Goal: Task Accomplishment & Management: Use online tool/utility

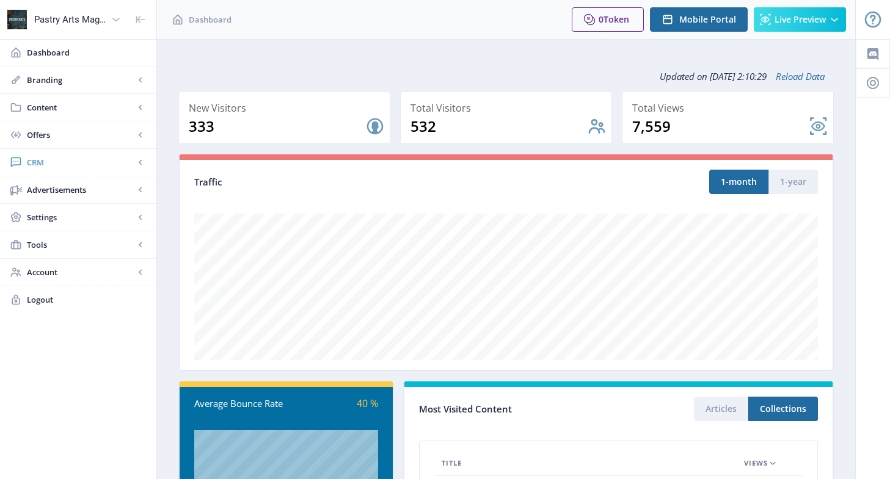
click at [45, 158] on span "CRM" at bounding box center [80, 162] width 107 height 12
click at [65, 186] on span "Readers" at bounding box center [91, 190] width 105 height 12
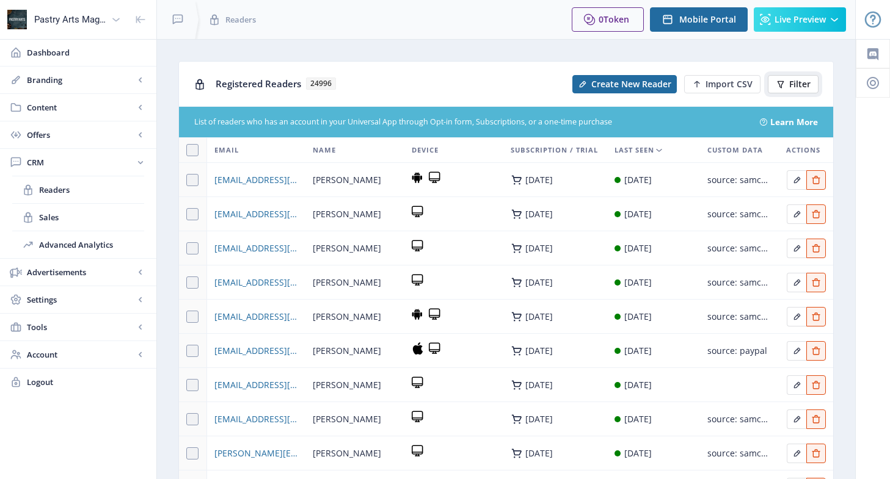
click at [798, 79] on span "Filter" at bounding box center [799, 84] width 21 height 10
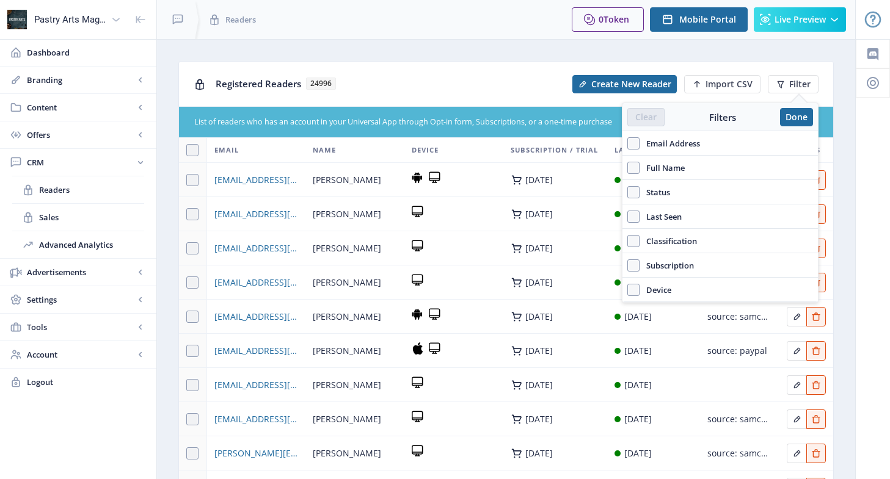
click at [668, 145] on span "Email Address" at bounding box center [669, 143] width 60 height 15
click at [628, 143] on input "Email Address" at bounding box center [627, 143] width 1 height 1
checkbox input "true"
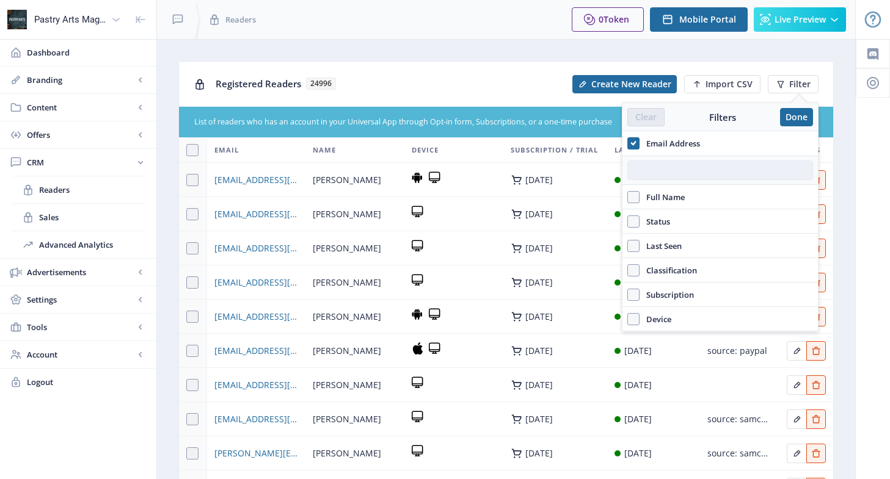
click at [666, 173] on input "text" at bounding box center [720, 171] width 186 height 20
paste input "[EMAIL_ADDRESS][DOMAIN_NAME]"
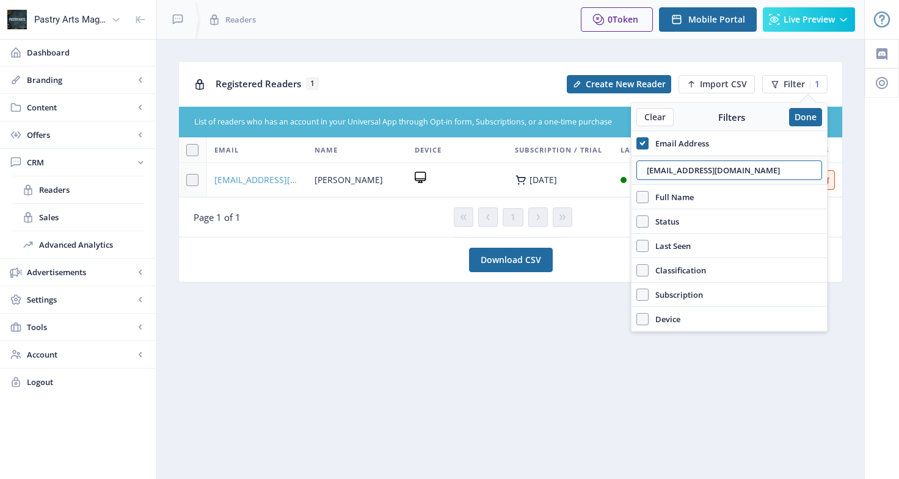
type input "[EMAIL_ADDRESS][DOMAIN_NAME]"
click at [244, 180] on span "[EMAIL_ADDRESS][DOMAIN_NAME]" at bounding box center [256, 180] width 85 height 15
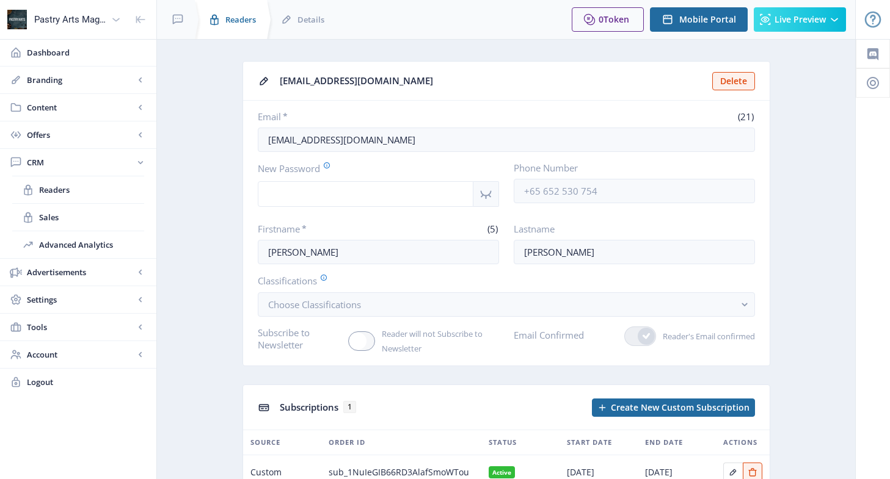
click at [229, 17] on span "Readers" at bounding box center [240, 19] width 31 height 12
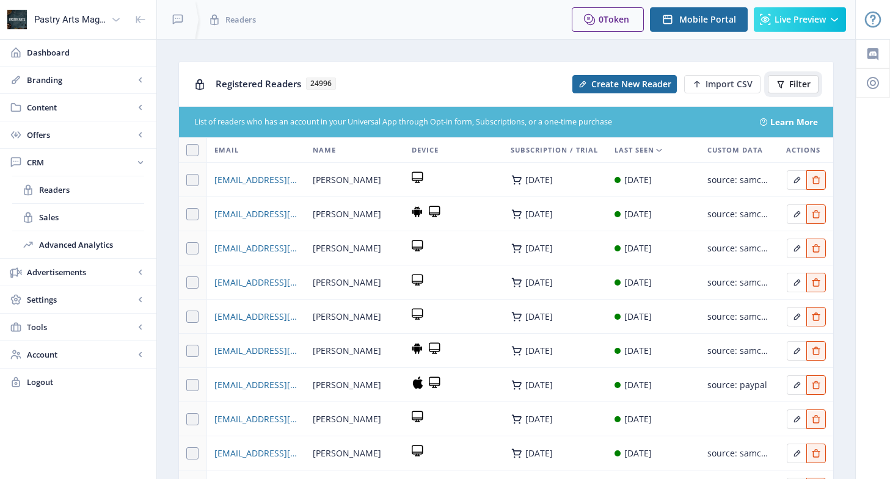
click at [800, 84] on span "Filter" at bounding box center [799, 84] width 21 height 10
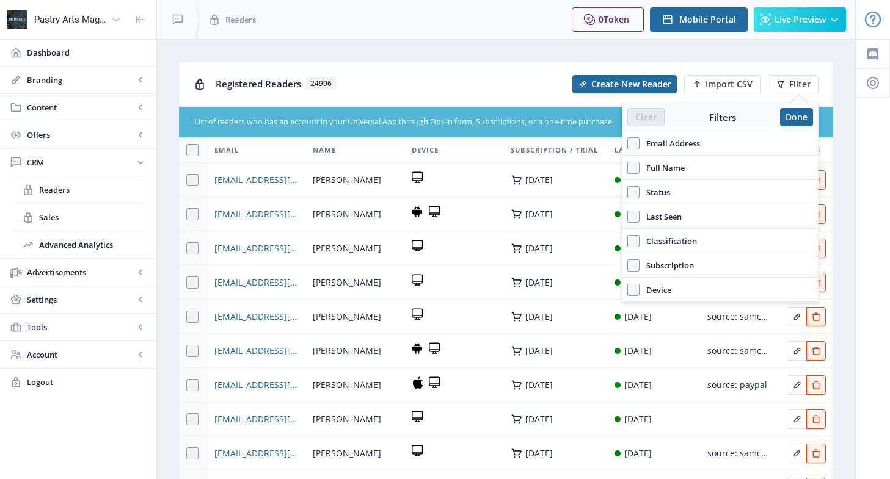
click at [677, 139] on span "Email Address" at bounding box center [669, 143] width 60 height 15
click at [628, 143] on input "Email Address" at bounding box center [627, 143] width 1 height 1
checkbox input "true"
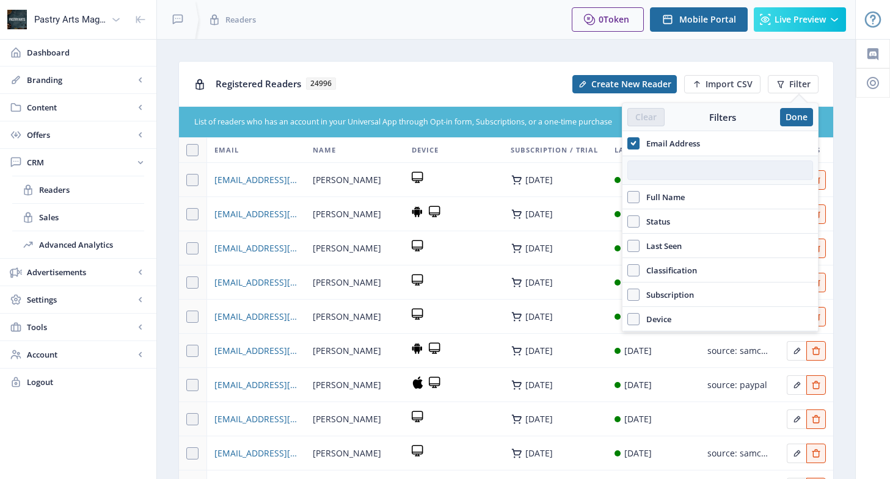
click at [667, 168] on input "text" at bounding box center [720, 171] width 186 height 20
paste input "[EMAIL_ADDRESS][DOMAIN_NAME]"
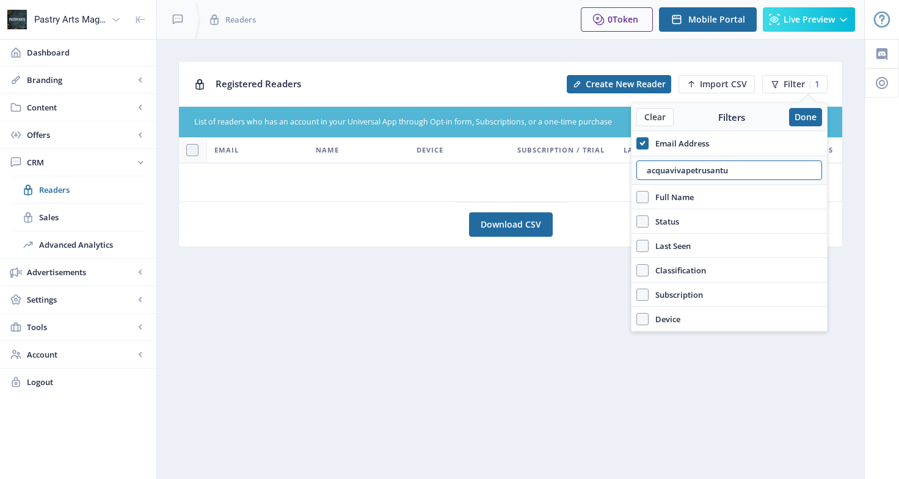
type input "acquavivapetrusantu"
drag, startPoint x: 741, startPoint y: 173, endPoint x: 631, endPoint y: 176, distance: 109.3
click at [631, 176] on div "acquavivapetrusantu" at bounding box center [728, 170] width 195 height 29
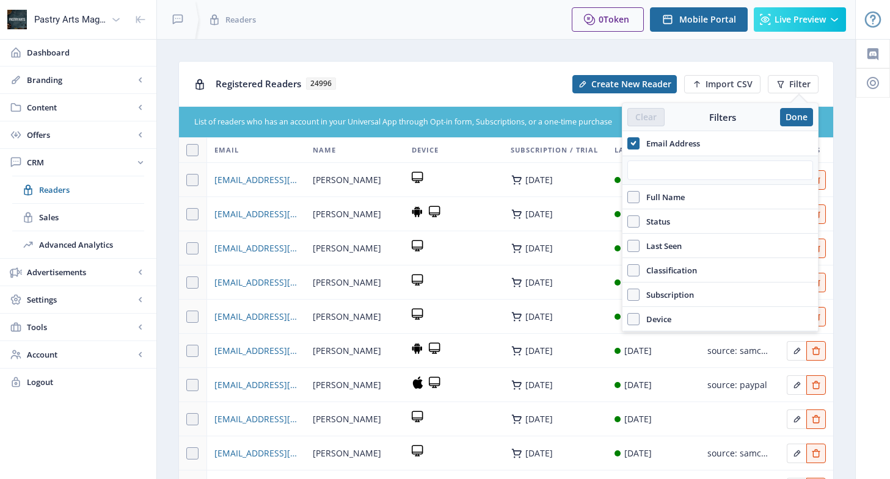
click at [656, 195] on span "Full Name" at bounding box center [661, 197] width 45 height 15
click at [628, 197] on input "Full Name" at bounding box center [627, 197] width 1 height 1
checkbox input "true"
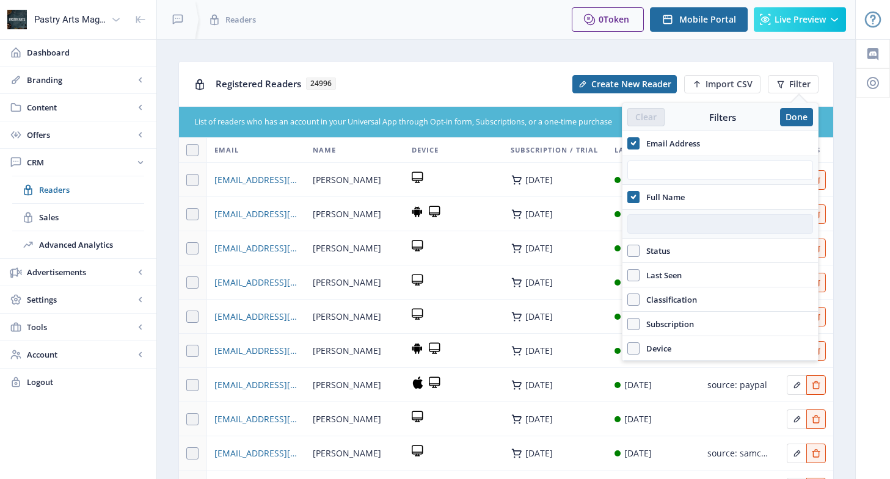
click at [667, 225] on input "text" at bounding box center [720, 224] width 186 height 20
paste input "[EMAIL_ADDRESS][DOMAIN_NAME]"
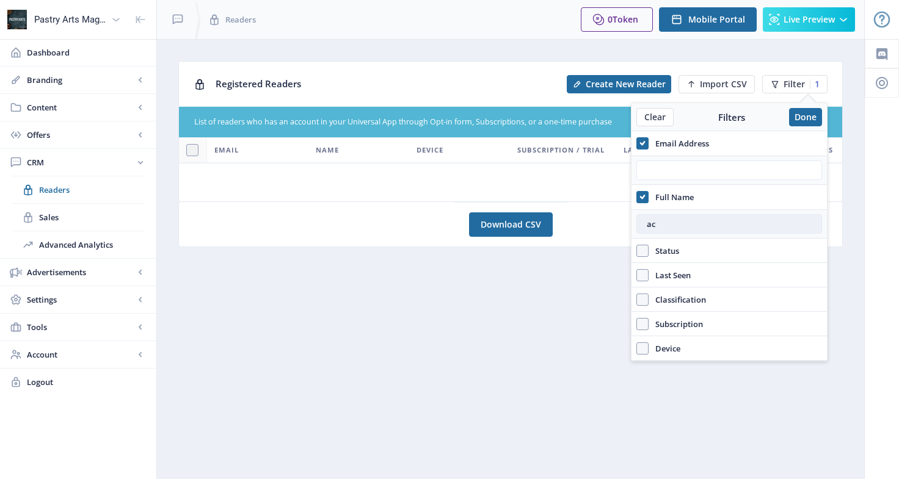
type input "a"
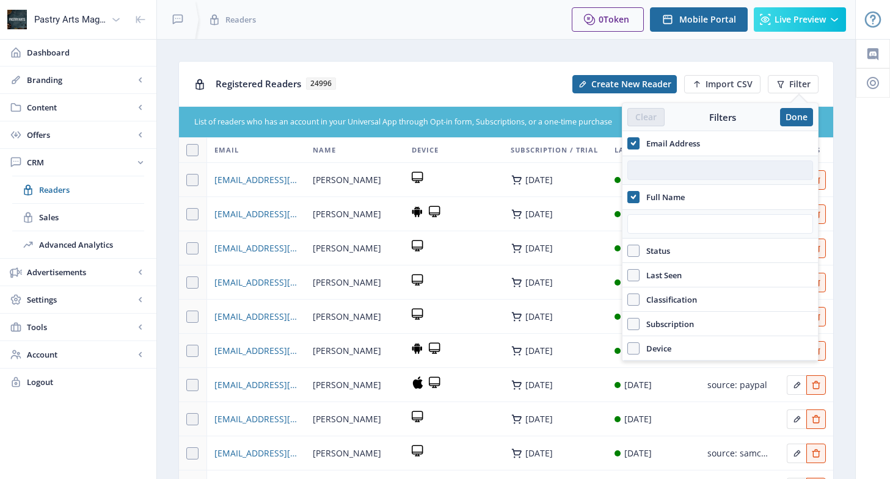
click at [670, 168] on input "text" at bounding box center [720, 171] width 186 height 20
paste input "[EMAIL_ADDRESS][DOMAIN_NAME]"
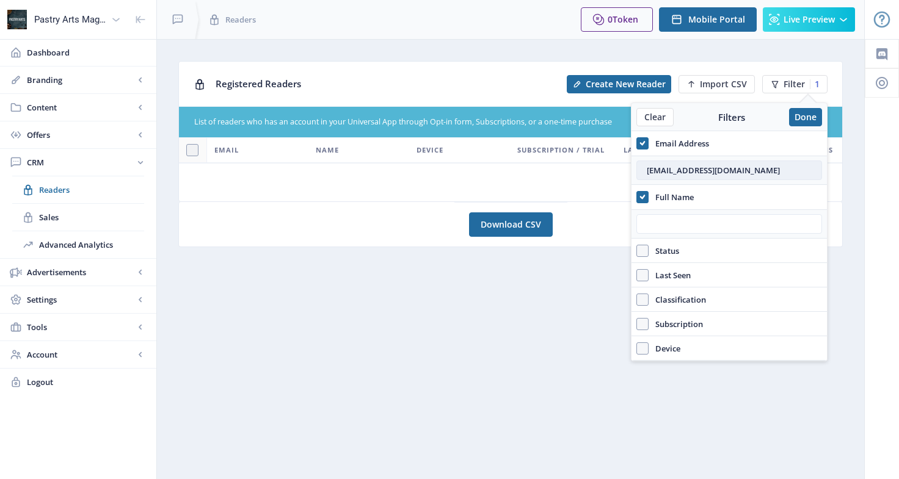
click at [647, 166] on input "[EMAIL_ADDRESS][DOMAIN_NAME]" at bounding box center [729, 171] width 186 height 20
type input "[EMAIL_ADDRESS][DOMAIN_NAME]"
click at [803, 118] on button "Done" at bounding box center [805, 117] width 33 height 18
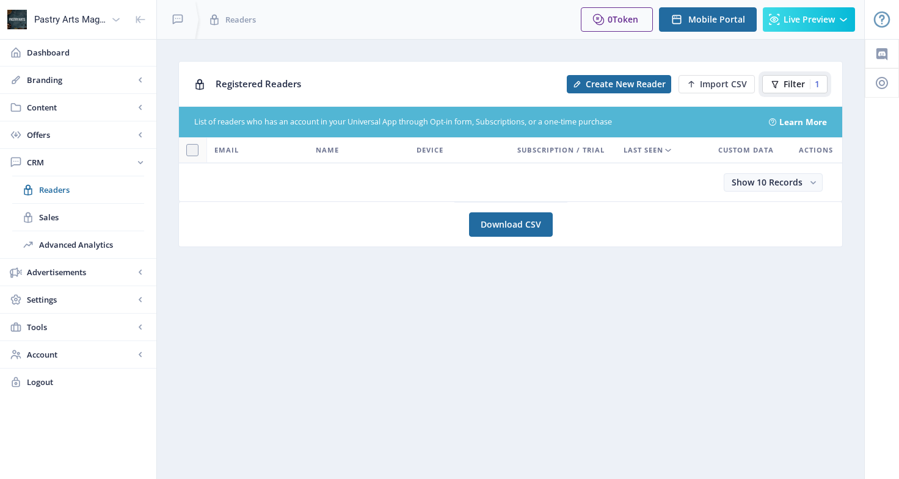
click at [806, 81] on button "Filter 1" at bounding box center [794, 84] width 65 height 18
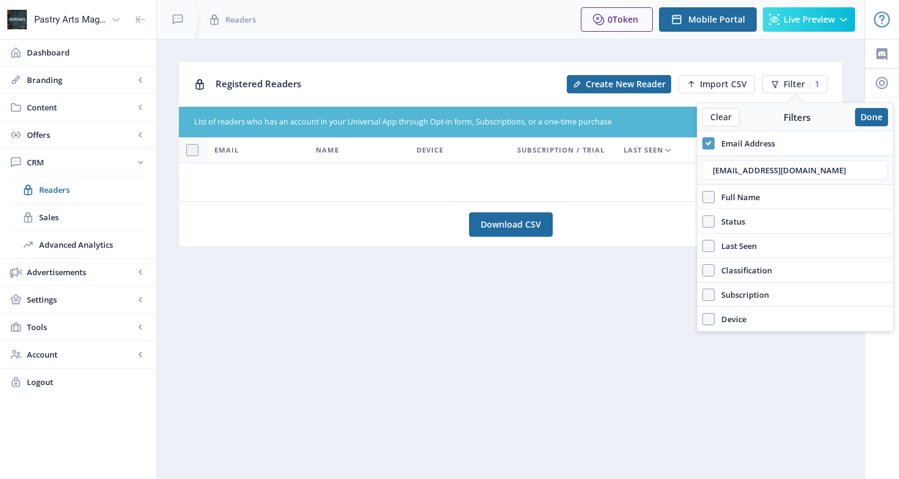
click at [706, 141] on icon at bounding box center [707, 143] width 5 height 12
click at [703, 143] on input "Email Address" at bounding box center [702, 143] width 1 height 1
checkbox input "false"
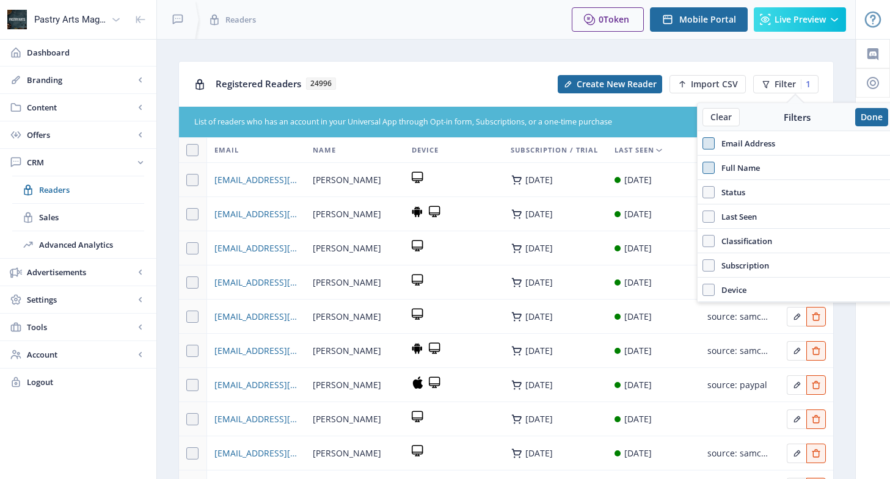
click at [708, 169] on span at bounding box center [708, 168] width 12 height 12
click at [703, 168] on input "Full Name" at bounding box center [702, 167] width 1 height 1
checkbox input "true"
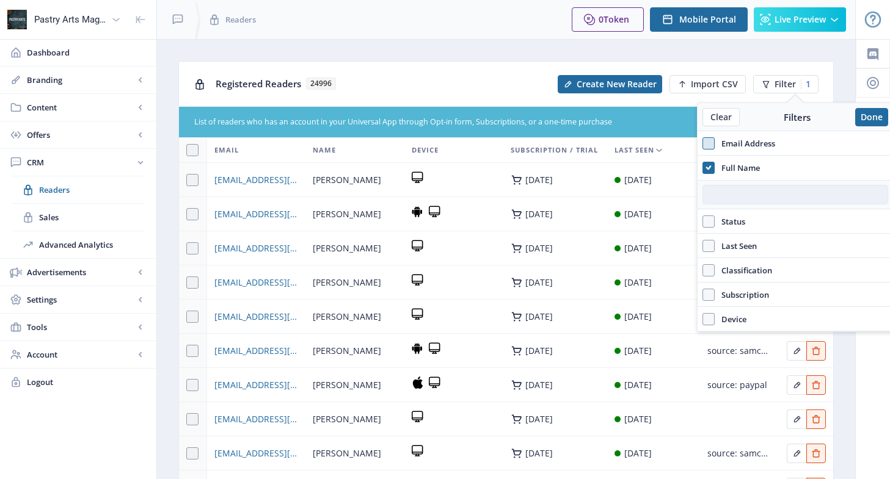
click at [718, 191] on input "text" at bounding box center [795, 195] width 186 height 20
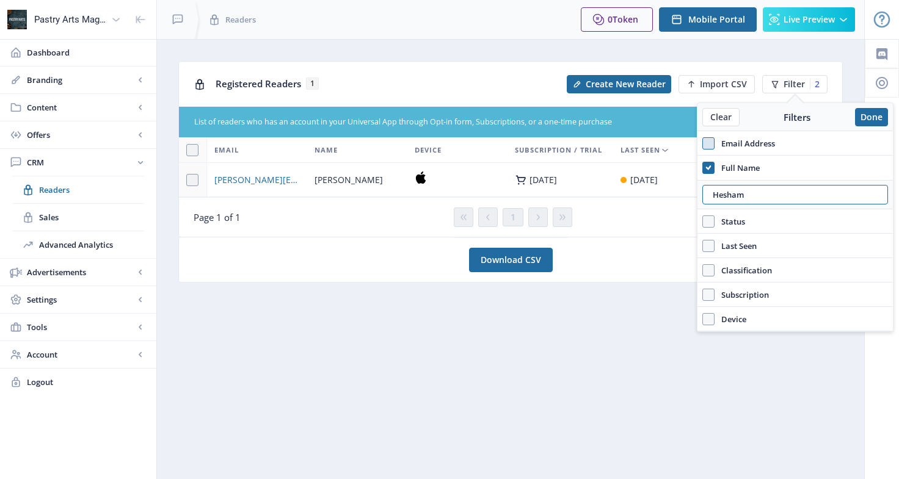
drag, startPoint x: 759, startPoint y: 195, endPoint x: 669, endPoint y: 198, distance: 90.4
click at [669, 198] on nb-layout "Pastry Arts Magazine Dashboard Branding App Appearance Brand Brief Pages SEO We…" at bounding box center [449, 239] width 899 height 479
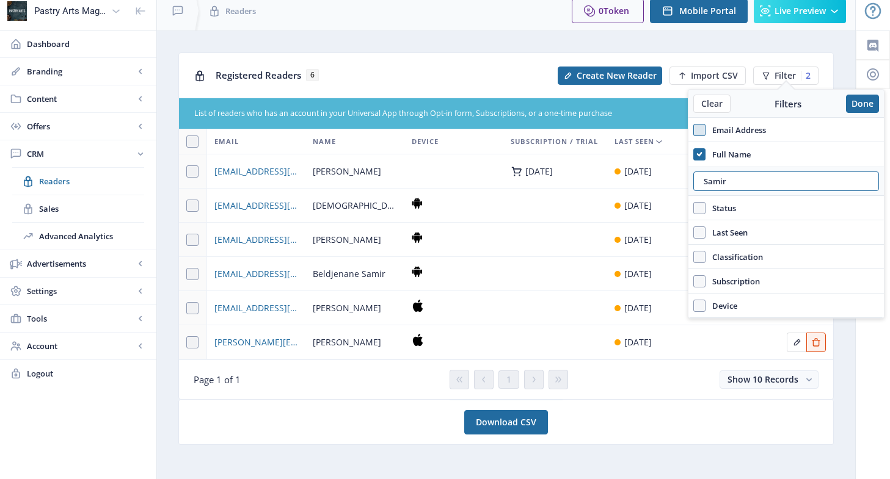
scroll to position [13, 0]
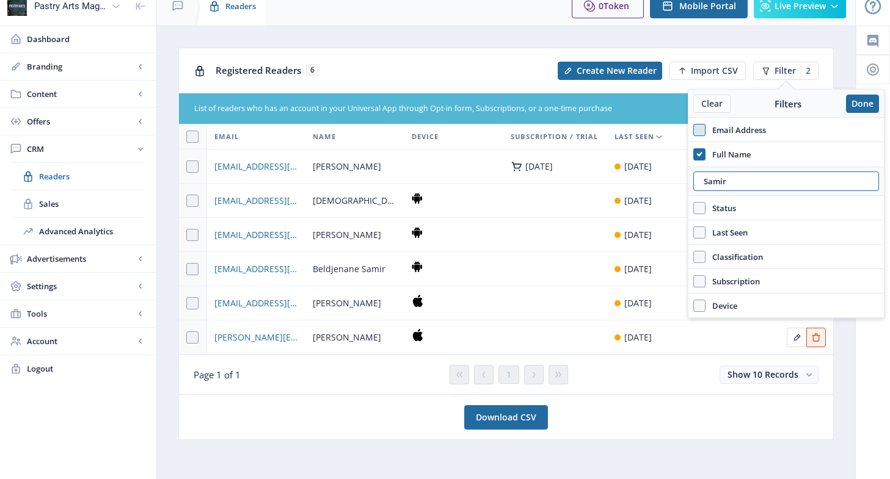
type input "Samir"
drag, startPoint x: 733, startPoint y: 183, endPoint x: 686, endPoint y: 182, distance: 47.0
click at [686, 182] on nb-layout "Pastry Arts Magazine Dashboard Branding App Appearance Brand Brief Pages SEO We…" at bounding box center [445, 233] width 890 height 493
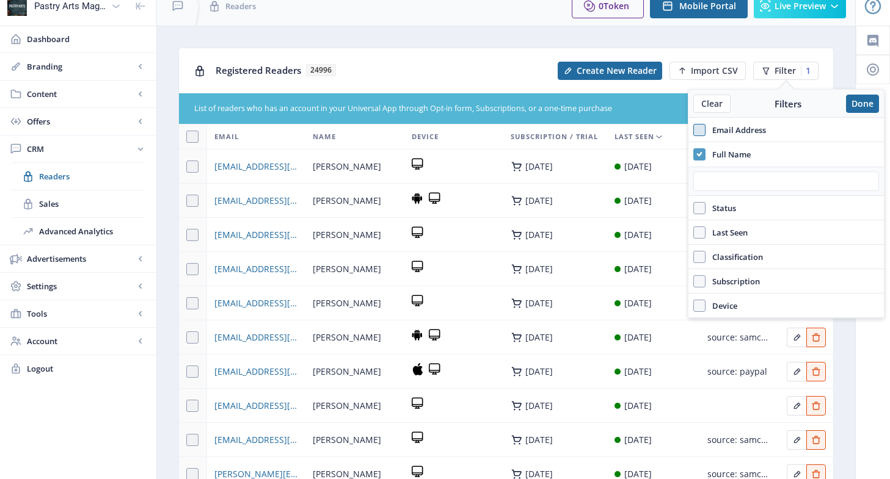
click at [696, 151] on icon at bounding box center [698, 154] width 5 height 12
click at [694, 154] on input "Full Name" at bounding box center [693, 154] width 1 height 1
checkbox input "false"
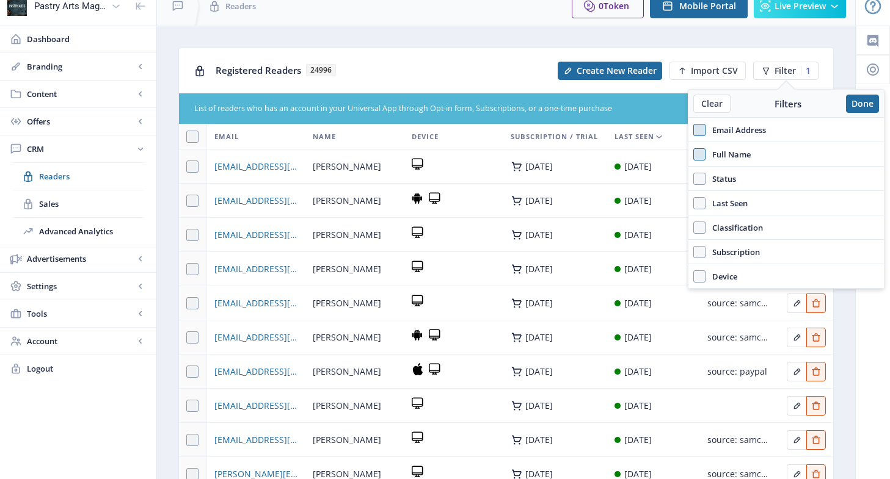
click at [729, 128] on span "Email Address" at bounding box center [735, 130] width 60 height 15
click at [694, 129] on input "Email Address" at bounding box center [693, 129] width 1 height 1
checkbox input "true"
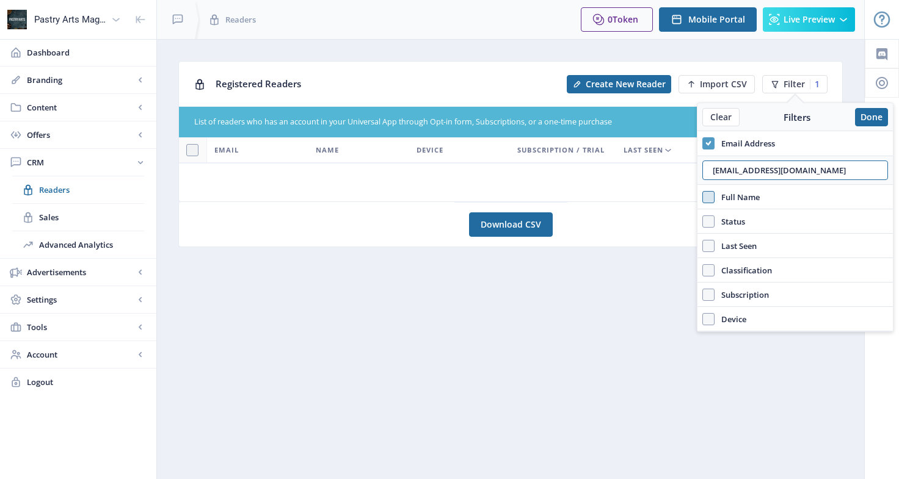
drag, startPoint x: 830, startPoint y: 168, endPoint x: 699, endPoint y: 172, distance: 131.3
click at [699, 172] on div "[EMAIL_ADDRESS][DOMAIN_NAME]" at bounding box center [794, 170] width 195 height 29
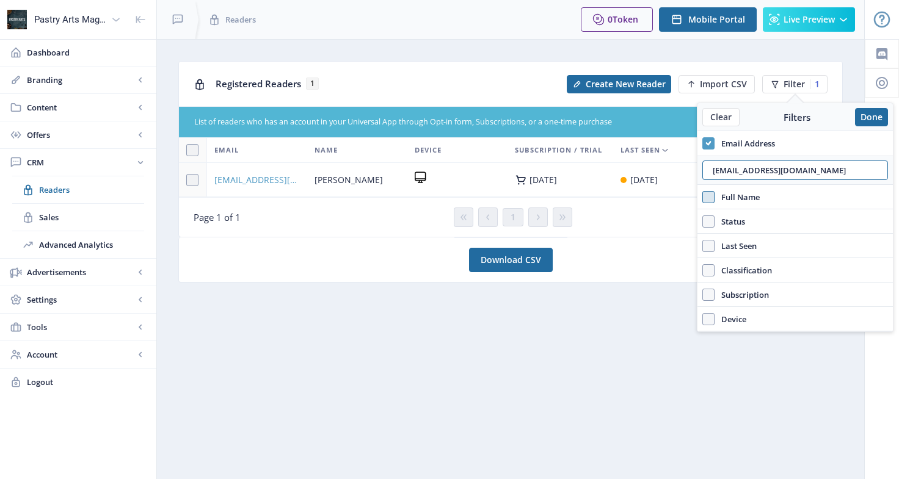
type input "[EMAIL_ADDRESS][DOMAIN_NAME]"
click at [252, 178] on span "[EMAIL_ADDRESS][DOMAIN_NAME]" at bounding box center [256, 180] width 85 height 15
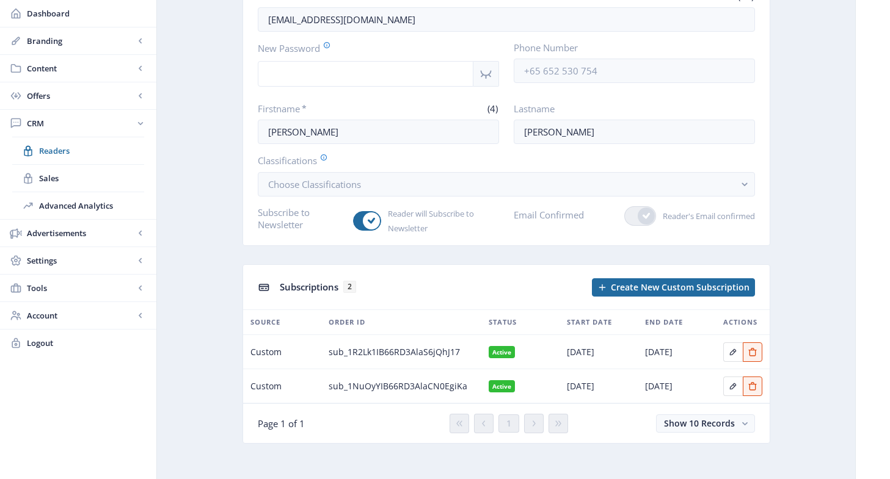
scroll to position [122, 0]
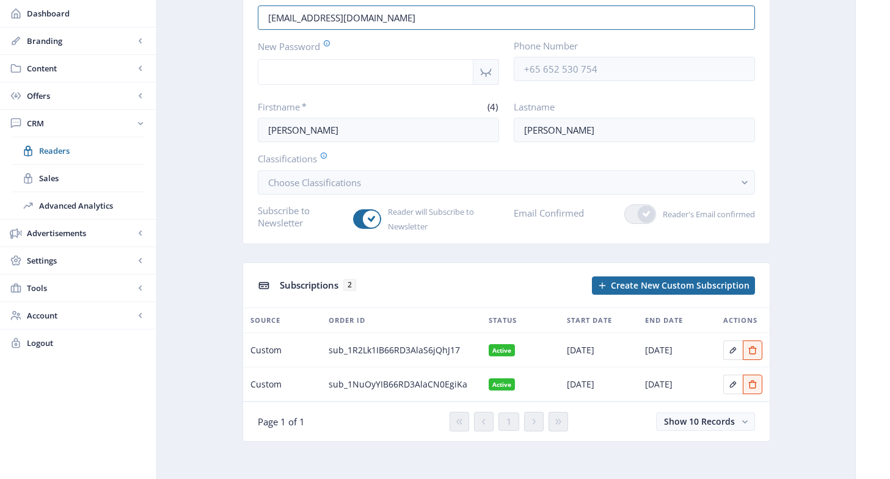
drag, startPoint x: 381, startPoint y: 17, endPoint x: 230, endPoint y: 16, distance: 150.8
click at [230, 16] on app-crm-reader "[EMAIL_ADDRESS][DOMAIN_NAME] Delete Email * (20) [EMAIL_ADDRESS][DOMAIN_NAME] N…" at bounding box center [505, 199] width 655 height 521
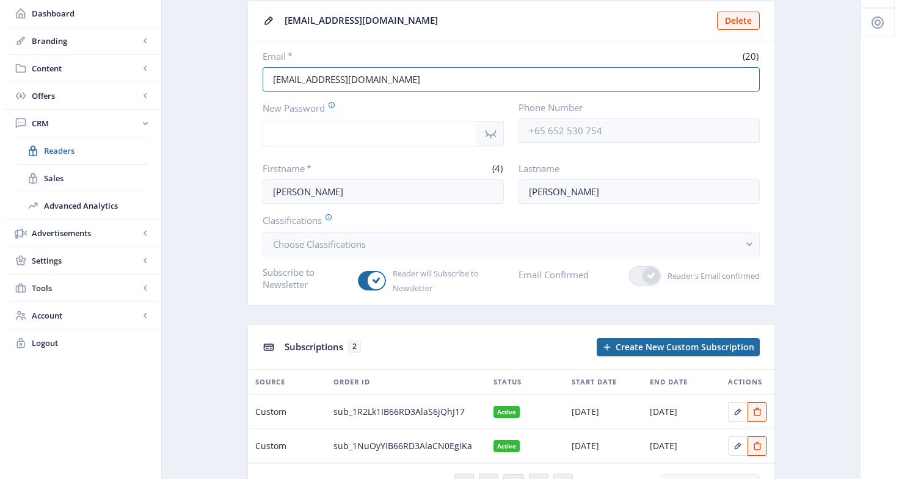
scroll to position [0, 0]
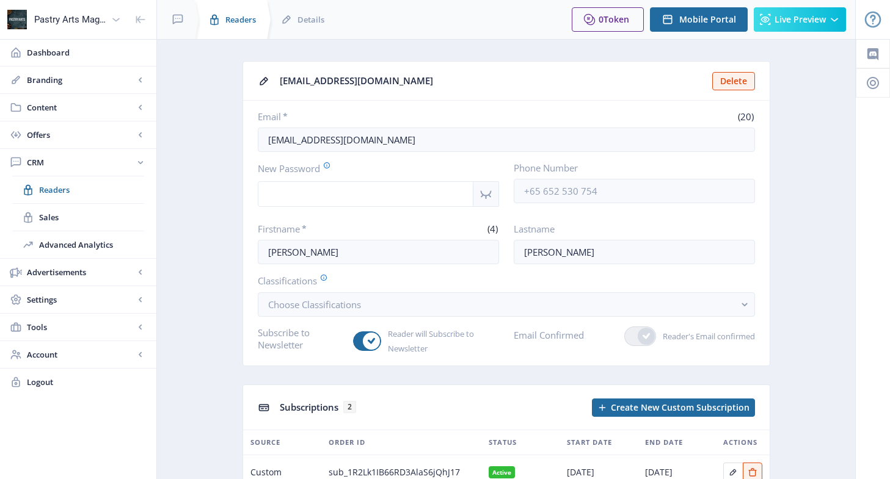
click at [221, 16] on div "Readers" at bounding box center [230, 19] width 72 height 39
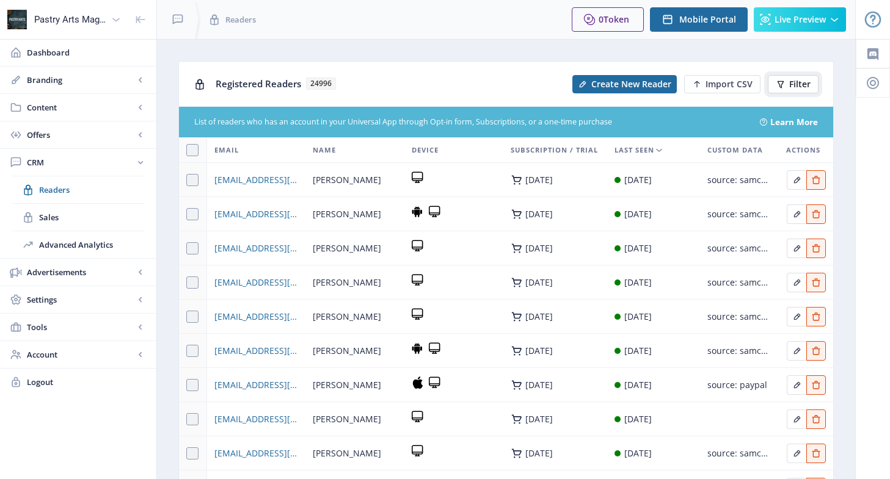
click at [794, 81] on span "Filter" at bounding box center [799, 84] width 21 height 10
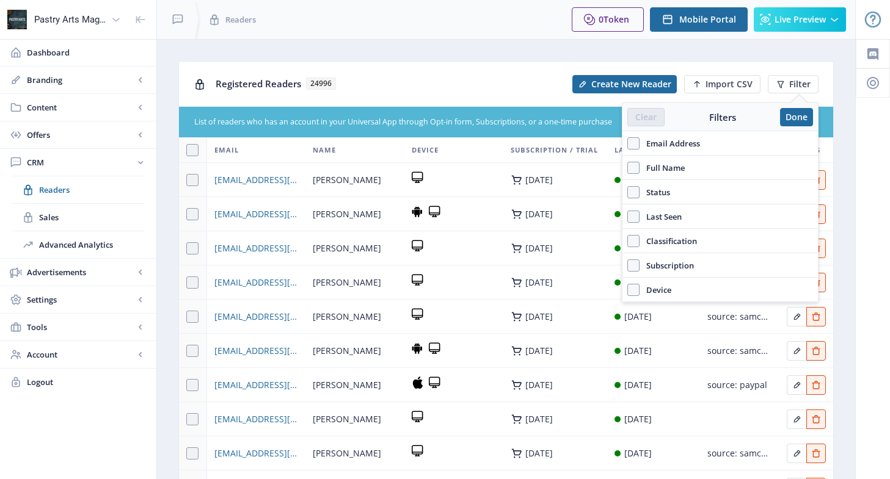
click at [681, 139] on span "Email Address" at bounding box center [669, 143] width 60 height 15
click at [628, 143] on input "Email Address" at bounding box center [627, 143] width 1 height 1
checkbox input "true"
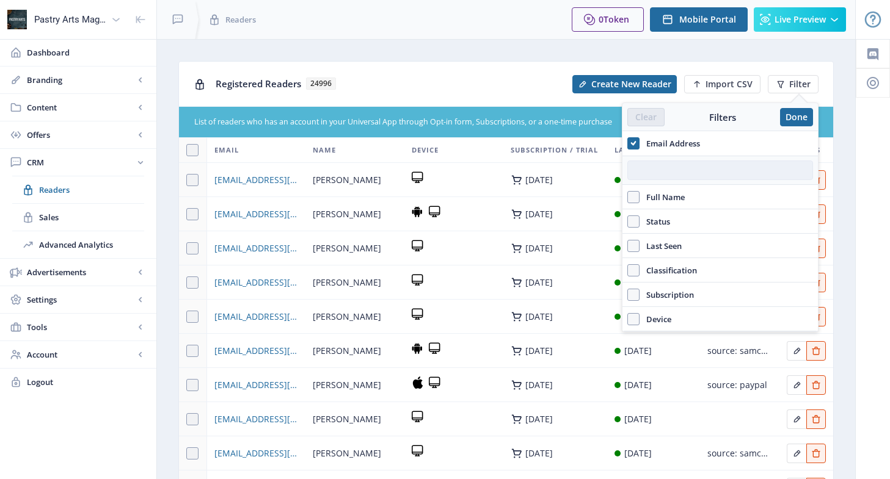
click at [636, 169] on input "text" at bounding box center [720, 171] width 186 height 20
paste input "[EMAIL_ADDRESS][DOMAIN_NAME]"
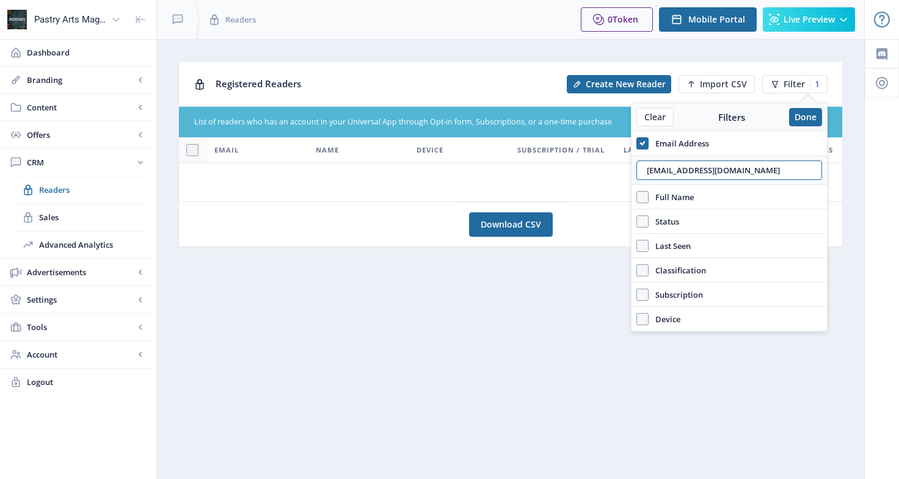
type input "[EMAIL_ADDRESS][DOMAIN_NAME]"
